Goal: Task Accomplishment & Management: Complete application form

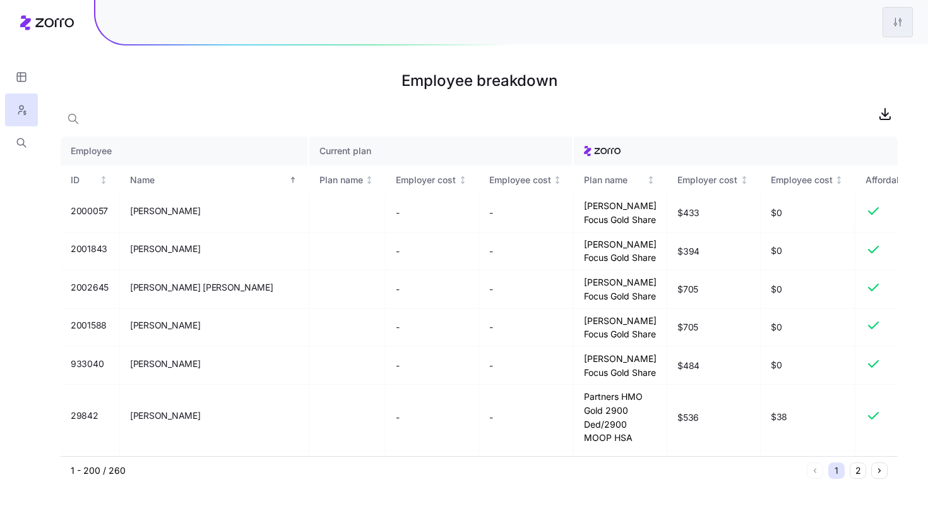
click at [890, 18] on html "Employee breakdown Employee Current plan ID Name Plan name Employer cost Employ…" at bounding box center [464, 262] width 928 height 525
click at [845, 60] on div "Edit plan design" at bounding box center [822, 56] width 66 height 14
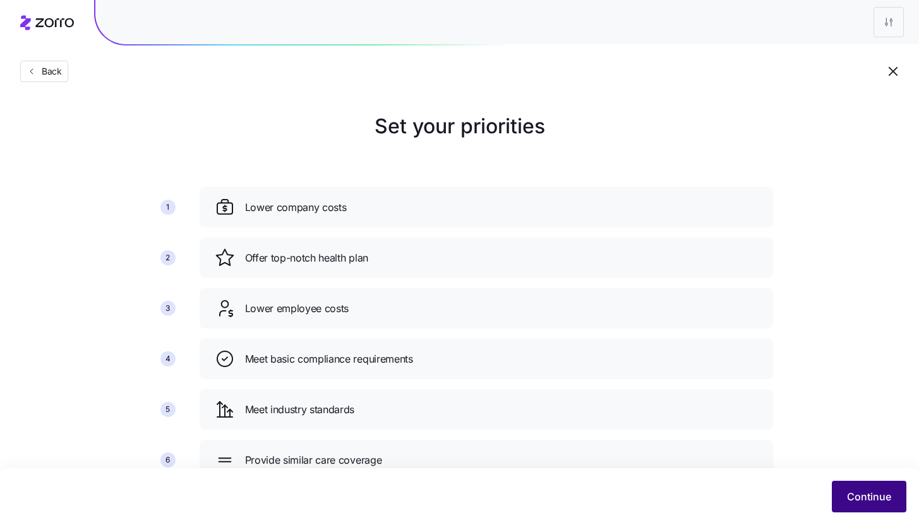
click at [876, 501] on span "Continue" at bounding box center [869, 496] width 44 height 15
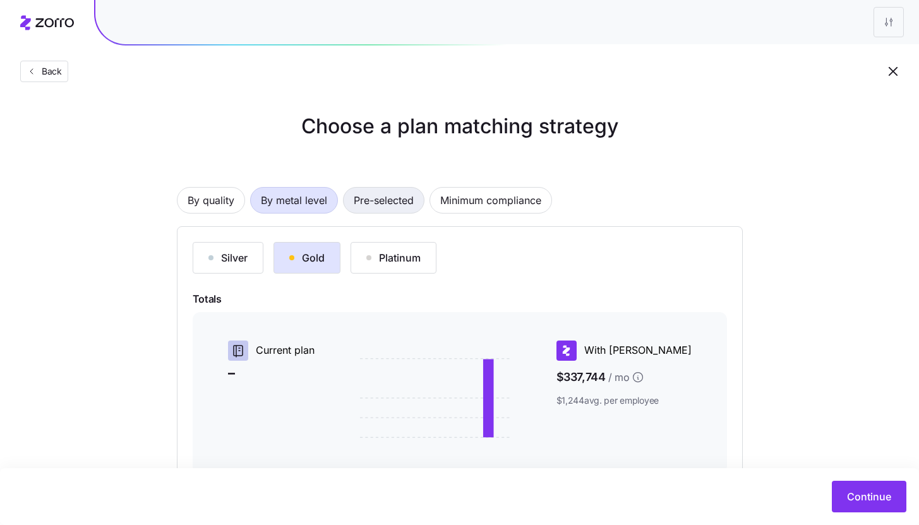
click at [359, 205] on span "Pre-selected" at bounding box center [384, 200] width 60 height 25
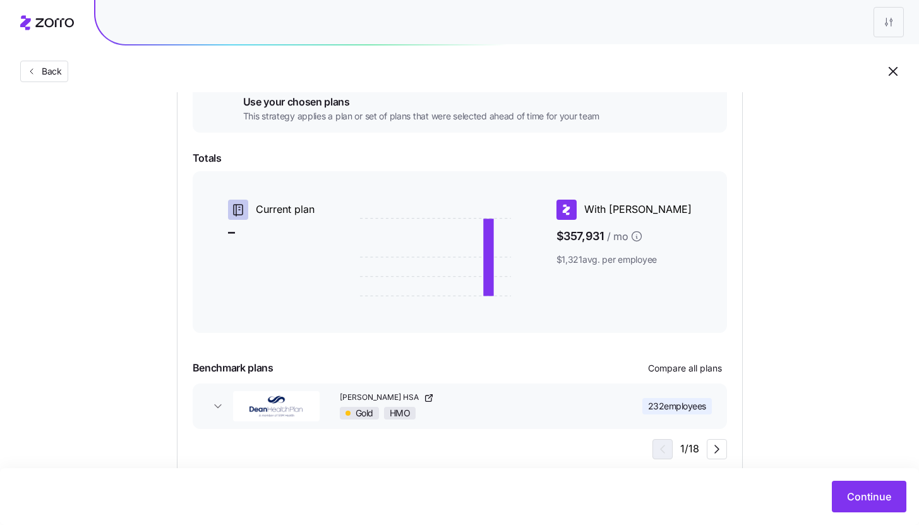
scroll to position [189, 0]
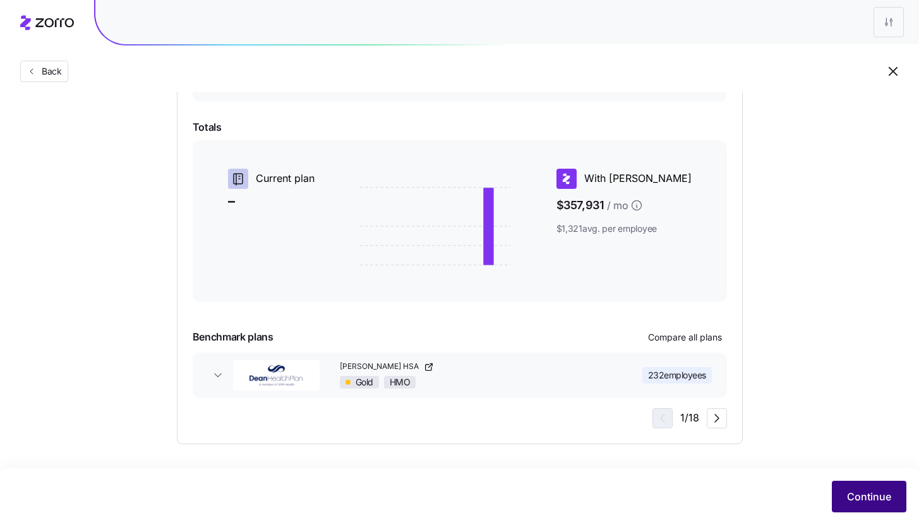
click at [869, 508] on button "Continue" at bounding box center [869, 496] width 75 height 32
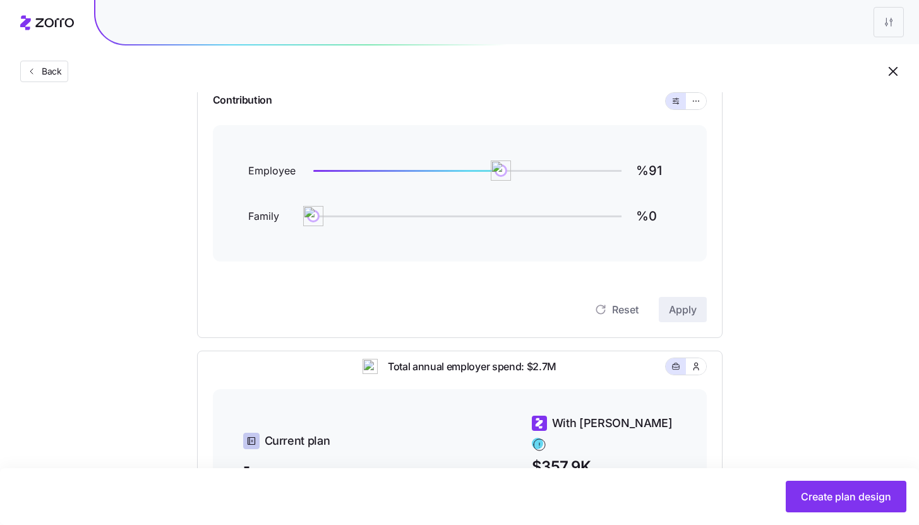
scroll to position [124, 0]
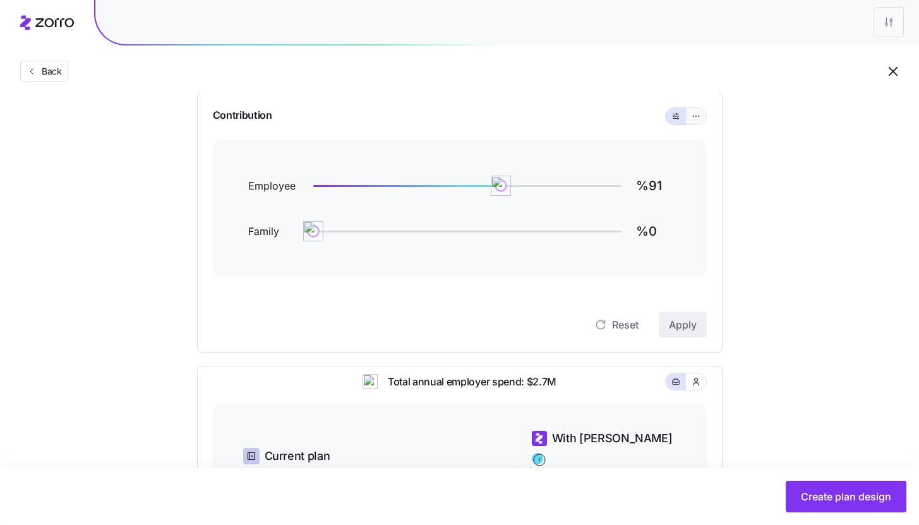
click at [691, 118] on icon "button" at bounding box center [695, 116] width 9 height 15
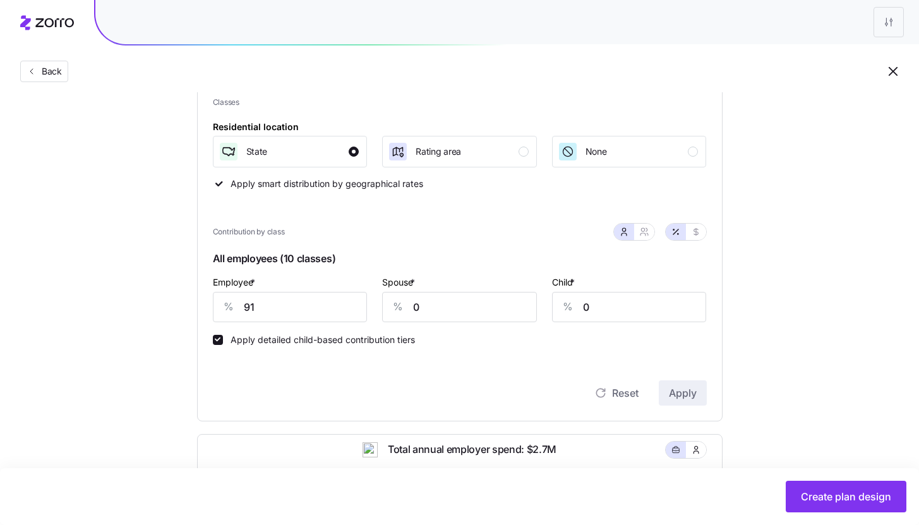
scroll to position [331, 0]
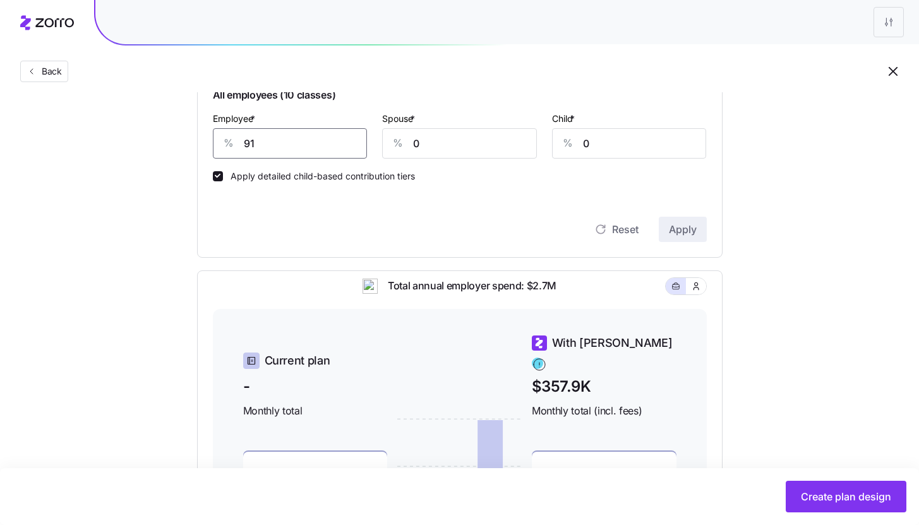
click at [283, 142] on input "91" at bounding box center [290, 143] width 155 height 30
click at [672, 228] on span "Apply" at bounding box center [683, 229] width 28 height 15
click at [278, 152] on input "93" at bounding box center [290, 143] width 155 height 30
click at [672, 222] on button "Apply" at bounding box center [683, 229] width 48 height 25
click at [272, 148] on input "94" at bounding box center [290, 143] width 155 height 30
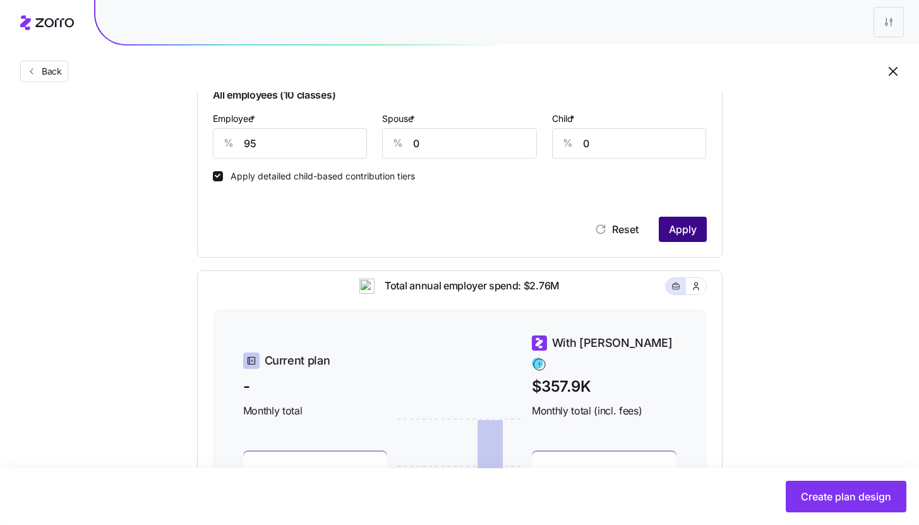
click at [681, 232] on span "Apply" at bounding box center [683, 229] width 28 height 15
click at [284, 141] on input "95" at bounding box center [290, 143] width 155 height 30
click at [689, 229] on span "Apply" at bounding box center [683, 229] width 28 height 15
click at [294, 150] on input "96" at bounding box center [290, 143] width 155 height 30
click at [681, 226] on span "Apply" at bounding box center [683, 229] width 28 height 15
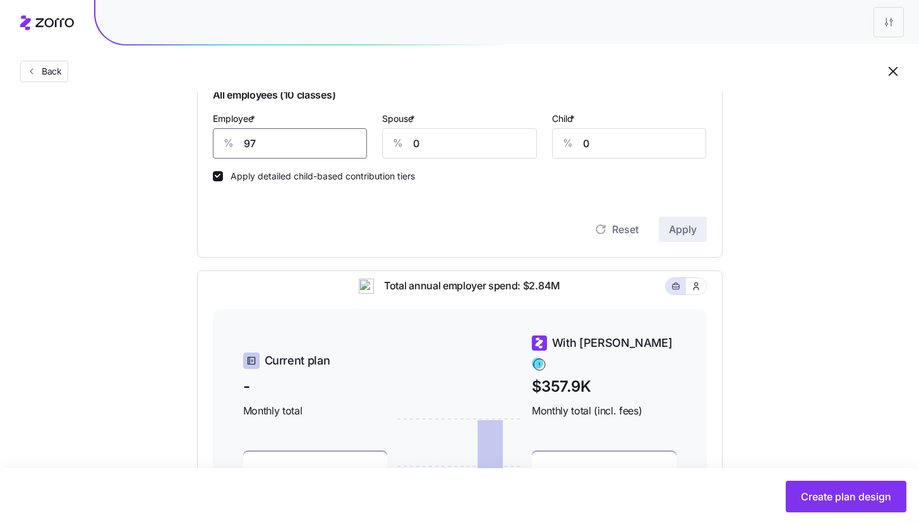
click at [270, 140] on input "97" at bounding box center [290, 143] width 155 height 30
click at [676, 233] on span "Apply" at bounding box center [683, 229] width 28 height 15
click at [285, 138] on input "98" at bounding box center [290, 143] width 155 height 30
click at [700, 241] on button "Apply" at bounding box center [683, 229] width 48 height 25
click at [292, 144] on input "99" at bounding box center [290, 143] width 155 height 30
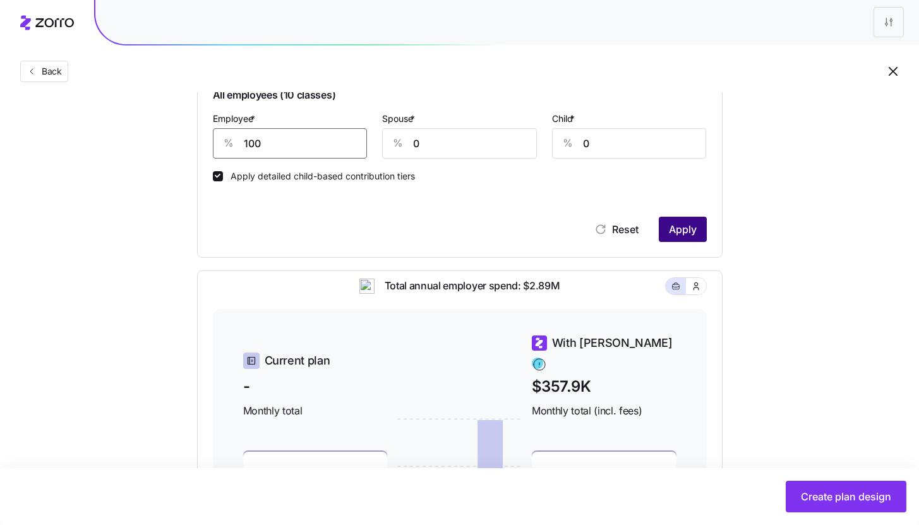
type input "100"
click at [669, 232] on span "Apply" at bounding box center [683, 229] width 28 height 15
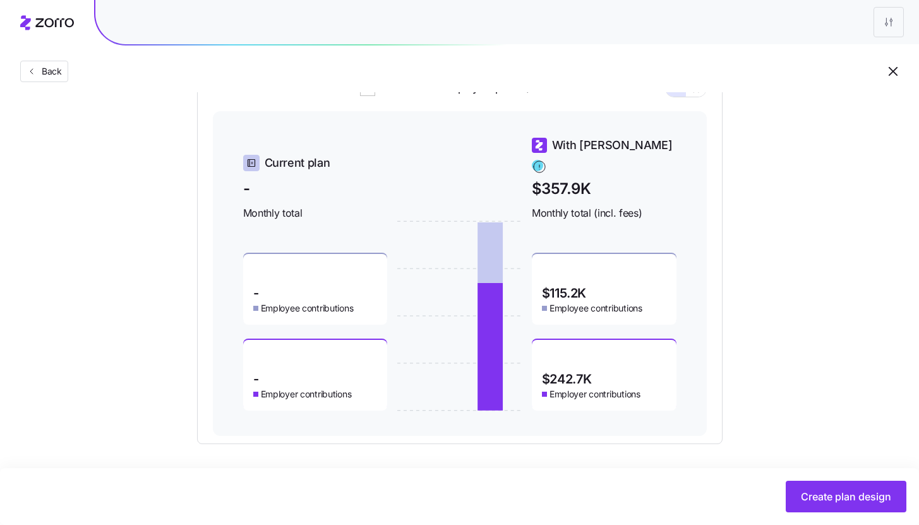
click at [605, 435] on div "Total annual employer spend: $2.91M Current plan - Monthly total - Employee con…" at bounding box center [459, 258] width 525 height 371
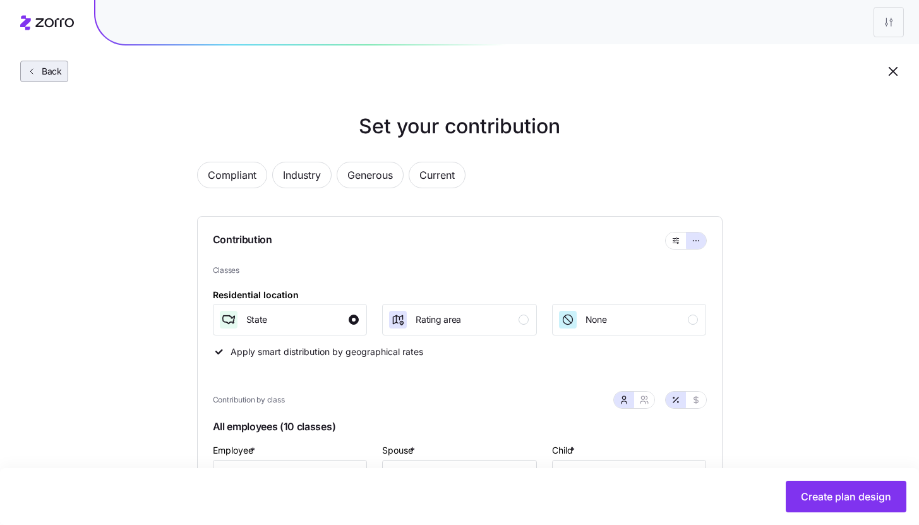
click at [61, 74] on span "Back" at bounding box center [49, 71] width 25 height 13
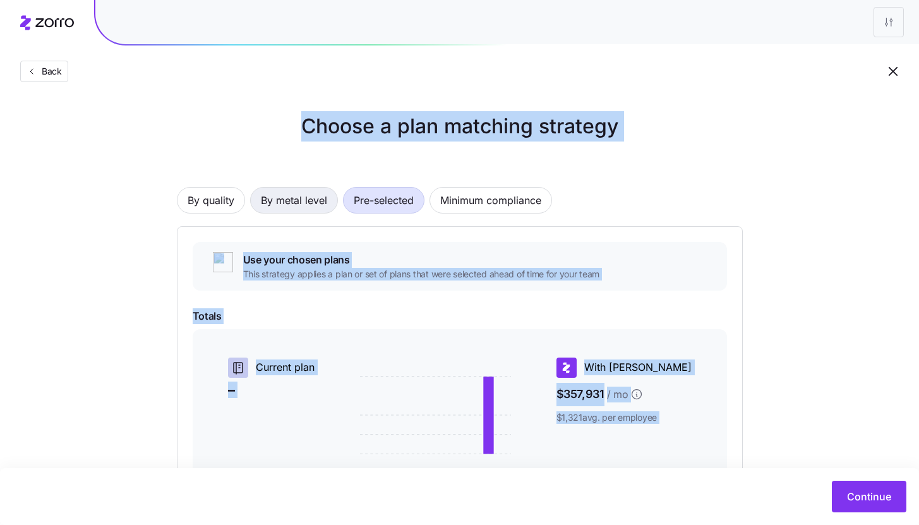
click at [293, 196] on span "By metal level" at bounding box center [294, 200] width 66 height 25
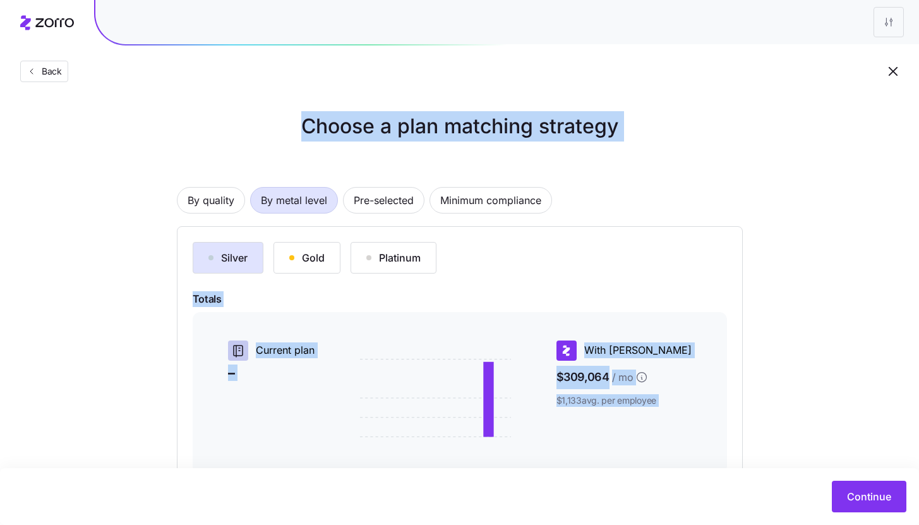
click at [681, 196] on div "By quality By metal level Pre-selected Minimum compliance" at bounding box center [460, 200] width 566 height 27
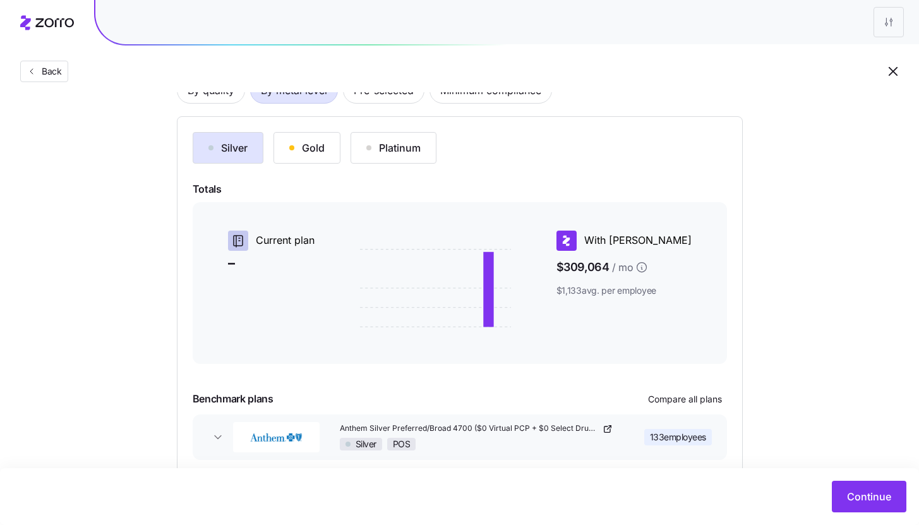
scroll to position [172, 0]
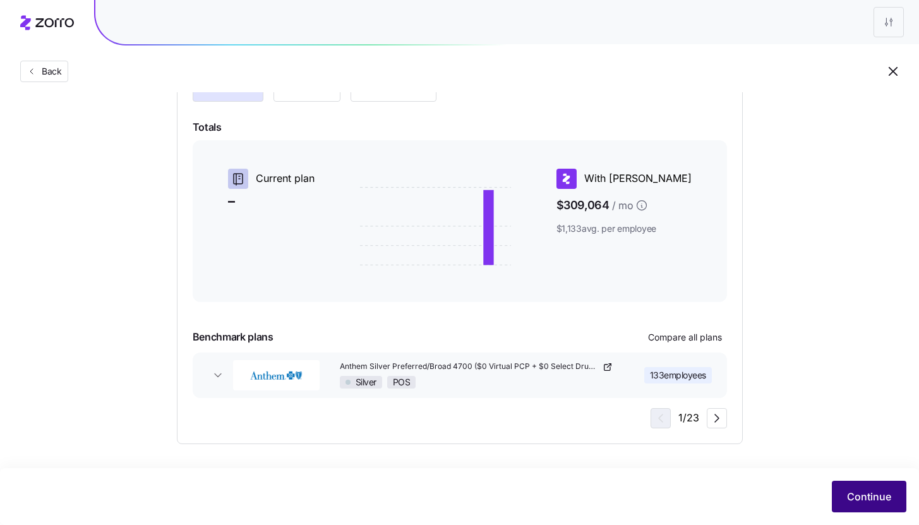
click at [902, 503] on button "Continue" at bounding box center [869, 496] width 75 height 32
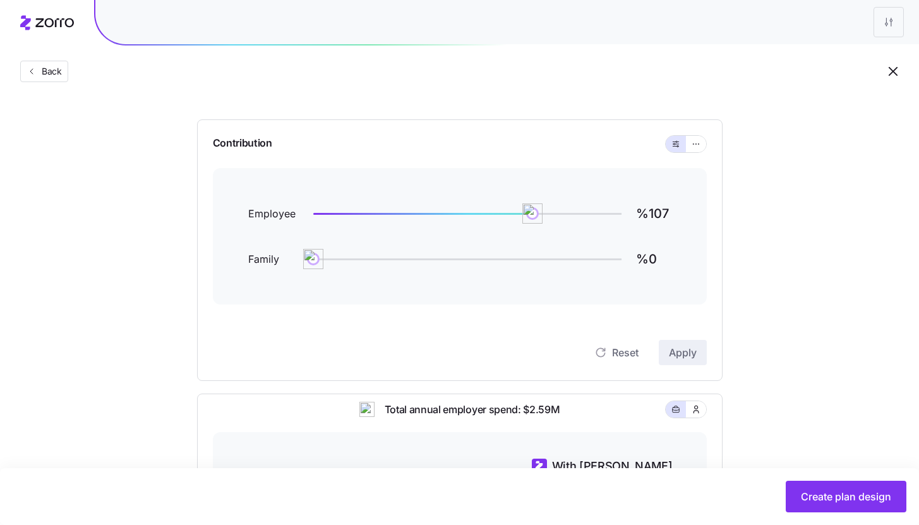
scroll to position [114, 0]
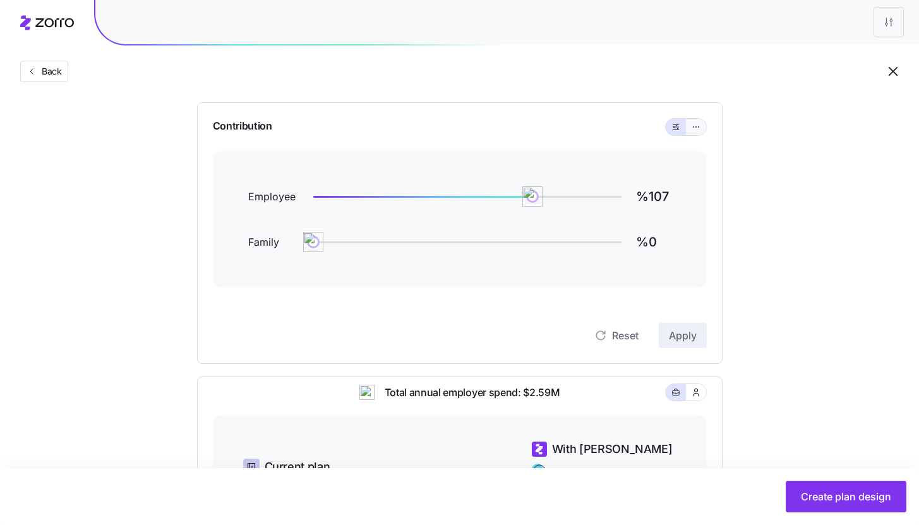
click at [700, 128] on button "button" at bounding box center [696, 127] width 10 height 10
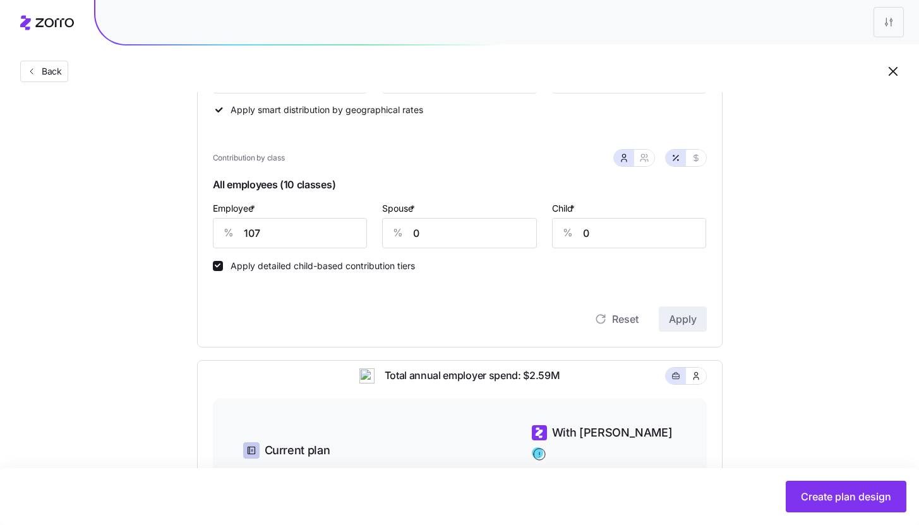
scroll to position [275, 0]
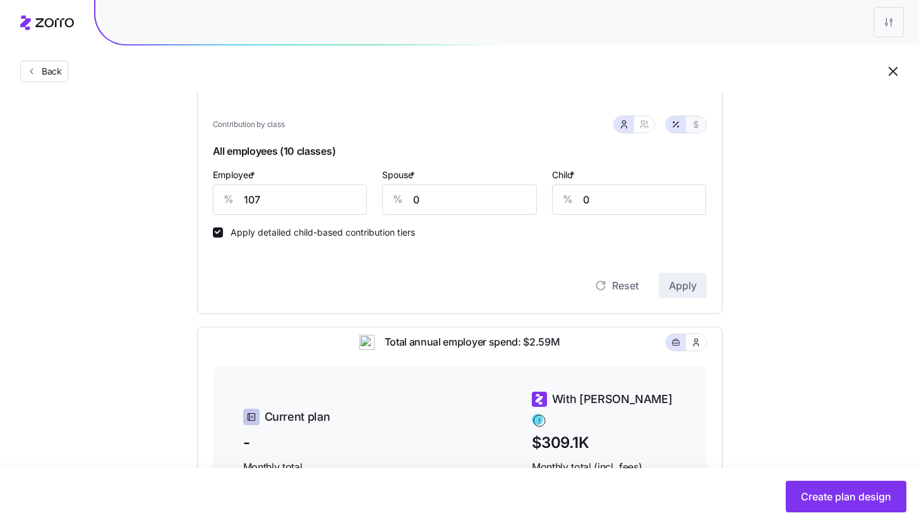
click at [695, 131] on button "button" at bounding box center [696, 124] width 20 height 16
click at [668, 129] on button "button" at bounding box center [675, 124] width 20 height 16
type input "107"
click at [648, 127] on button "button" at bounding box center [644, 124] width 20 height 16
type input "53"
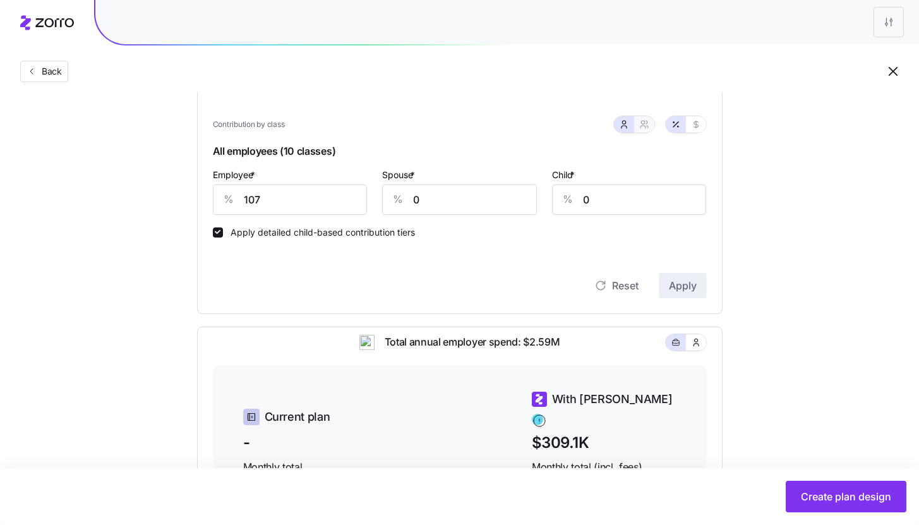
type input "65"
click at [626, 128] on icon "button" at bounding box center [624, 124] width 10 height 10
type input "0"
click at [652, 126] on button "button" at bounding box center [644, 124] width 20 height 16
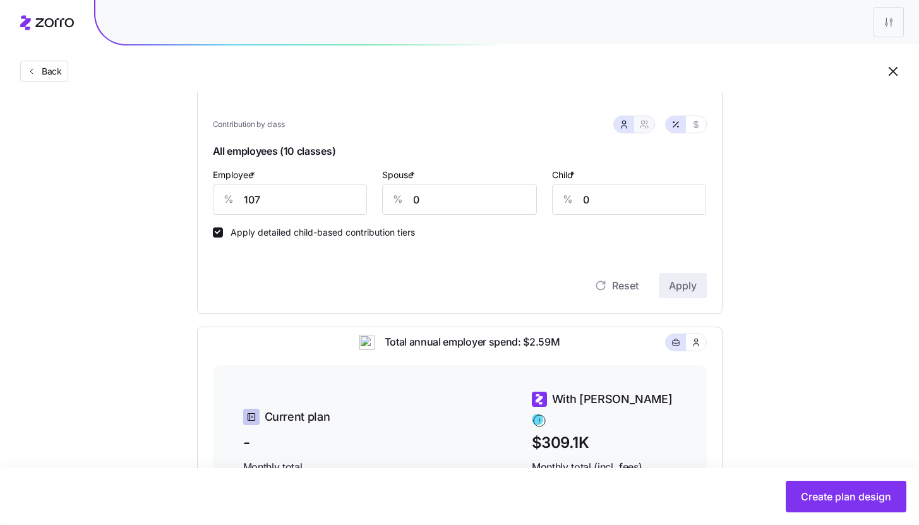
type input "53"
type input "65"
click at [270, 194] on input "107" at bounding box center [269, 199] width 112 height 30
type input "1"
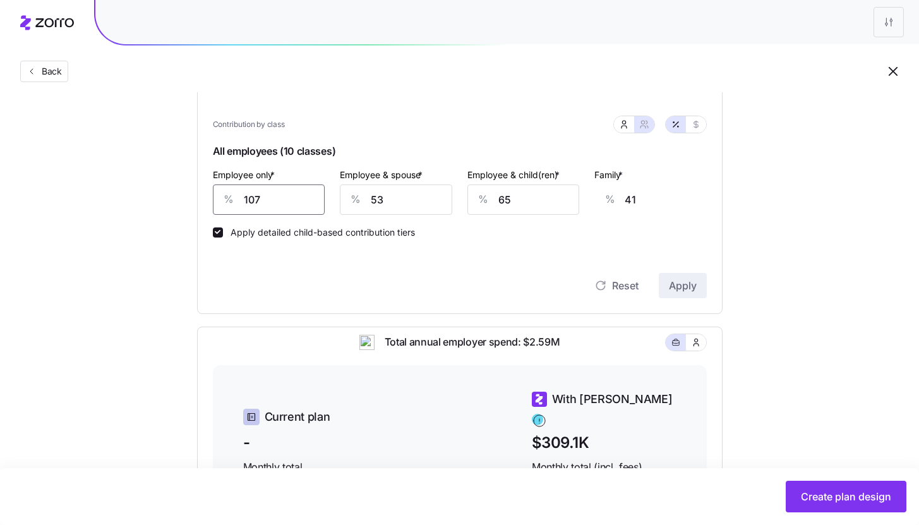
type input "81"
type input "10"
type input "77"
type input "100"
type input "43"
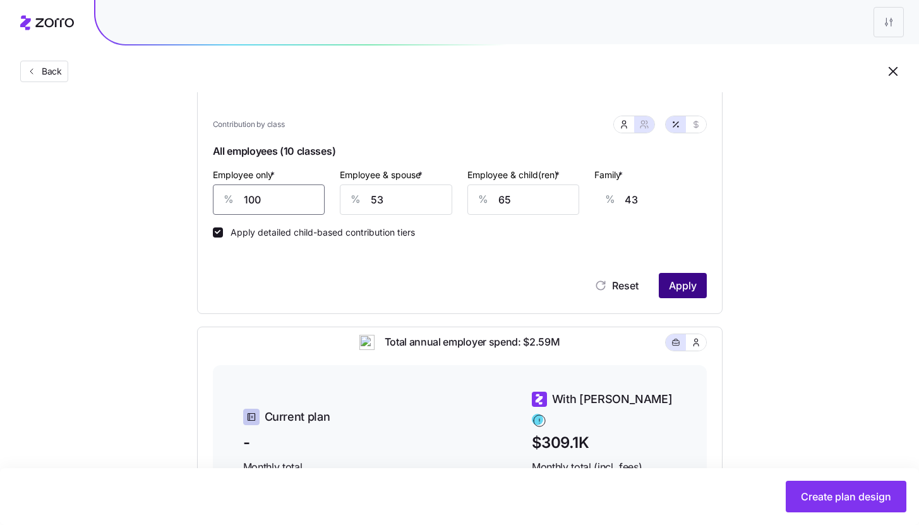
type input "100"
click at [675, 293] on button "Apply" at bounding box center [683, 285] width 48 height 25
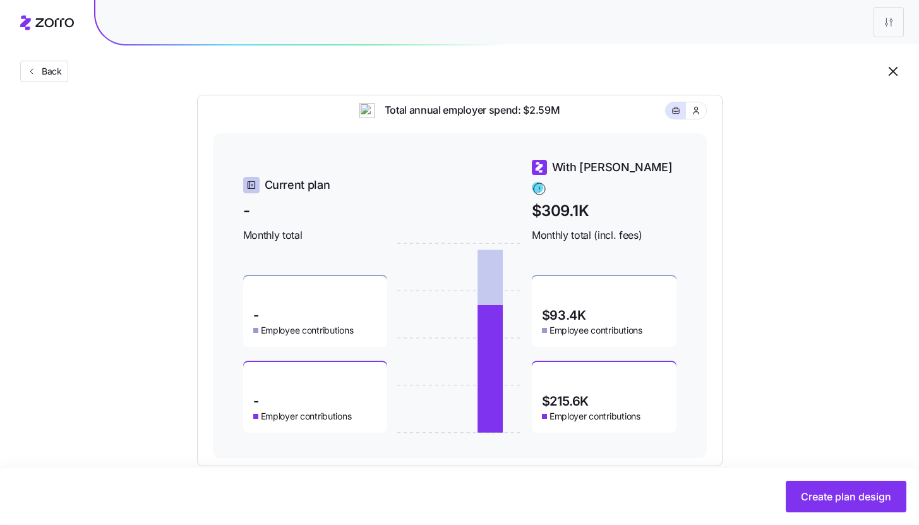
scroll to position [521, 0]
